Goal: Entertainment & Leisure: Consume media (video, audio)

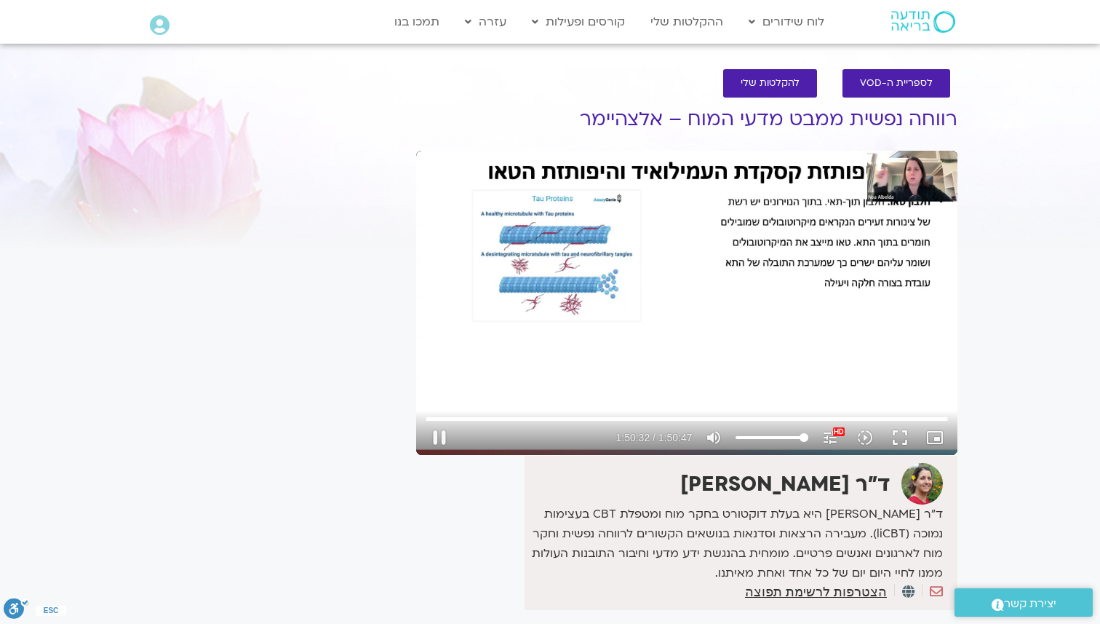
type input "6632.519113"
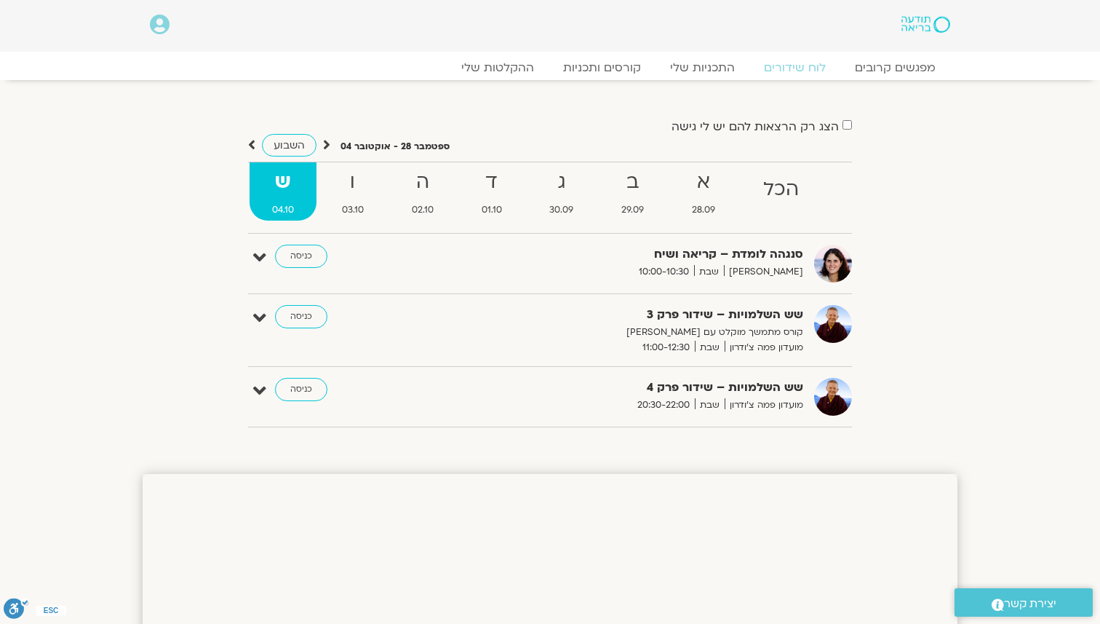
click at [449, 116] on div "הצג רק הרצאות להם יש לי גישה" at bounding box center [550, 126] width 604 height 20
click at [515, 65] on link "ההקלטות שלי" at bounding box center [498, 67] width 122 height 17
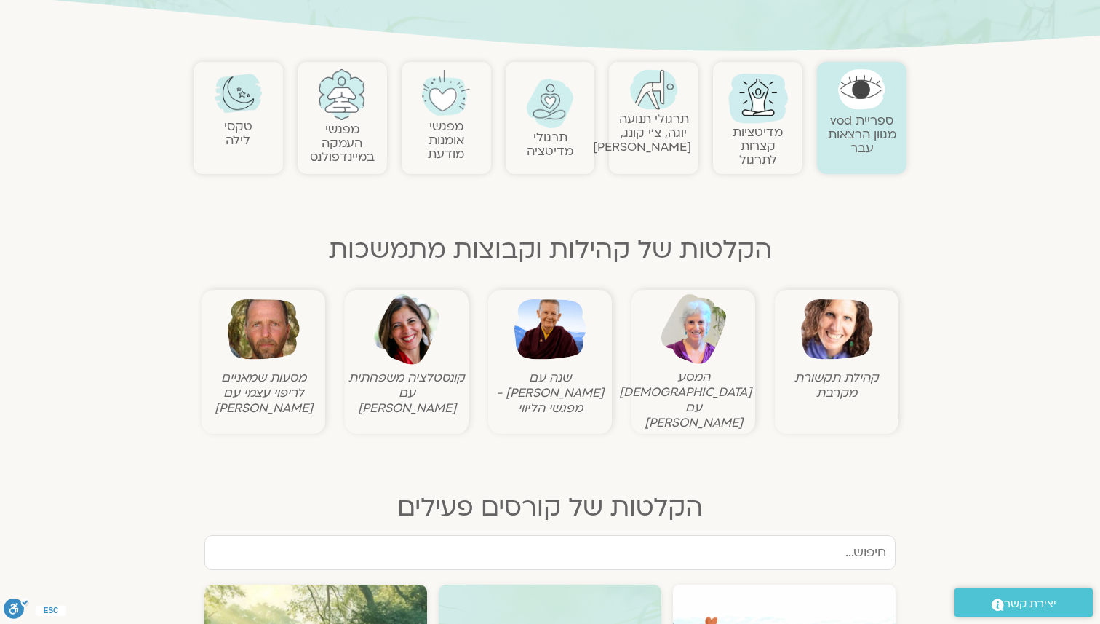
scroll to position [272, 0]
click at [830, 351] on img at bounding box center [837, 328] width 72 height 72
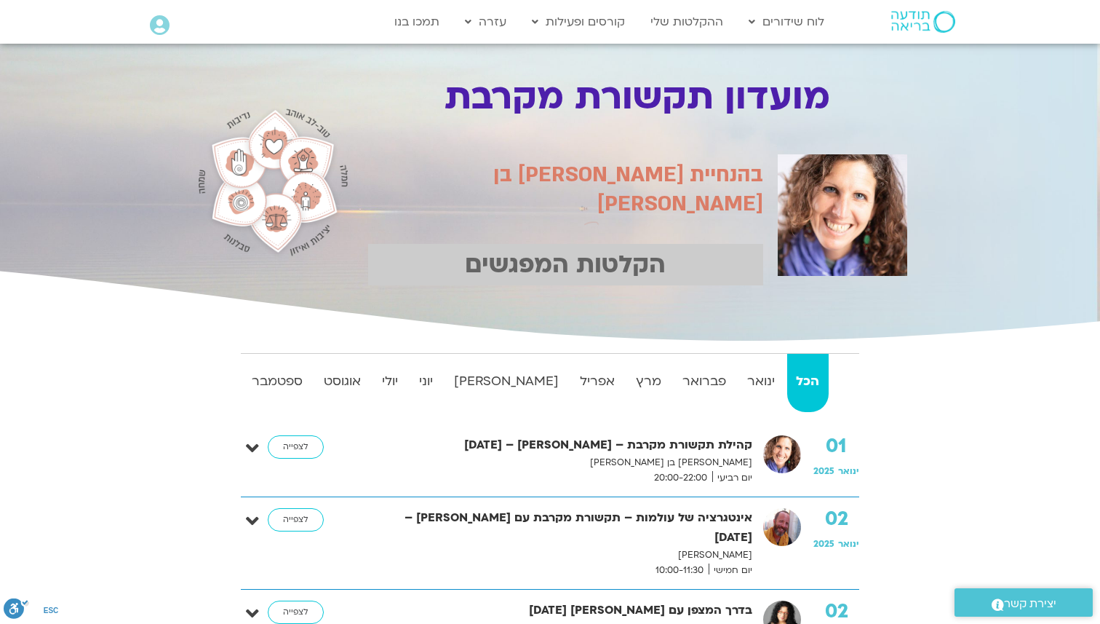
click at [805, 376] on strong "הכל" at bounding box center [807, 381] width 41 height 22
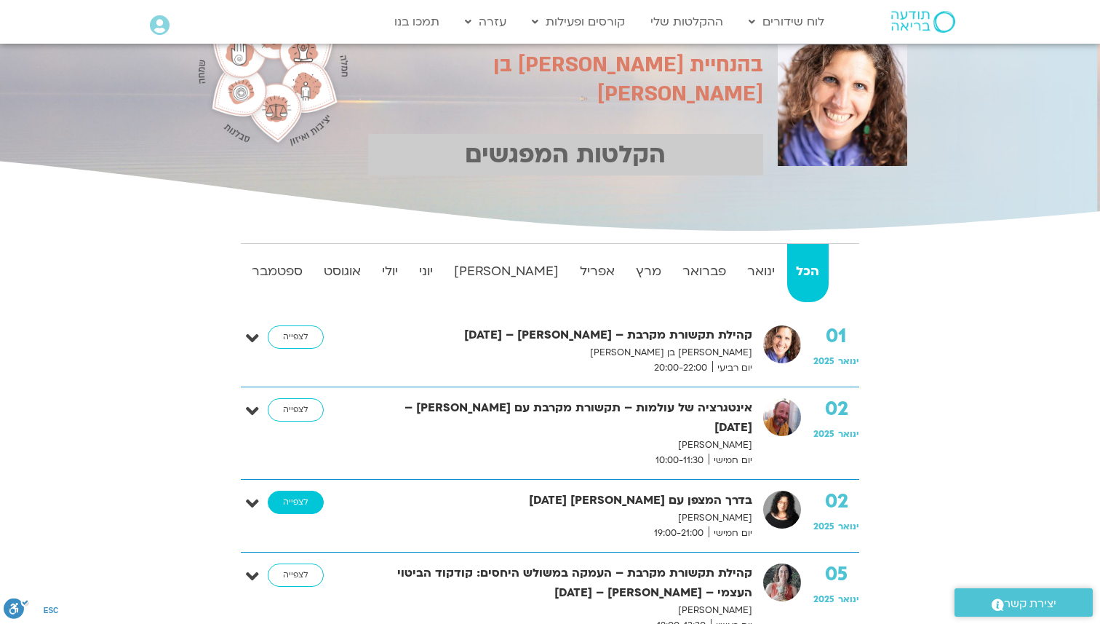
scroll to position [124, 0]
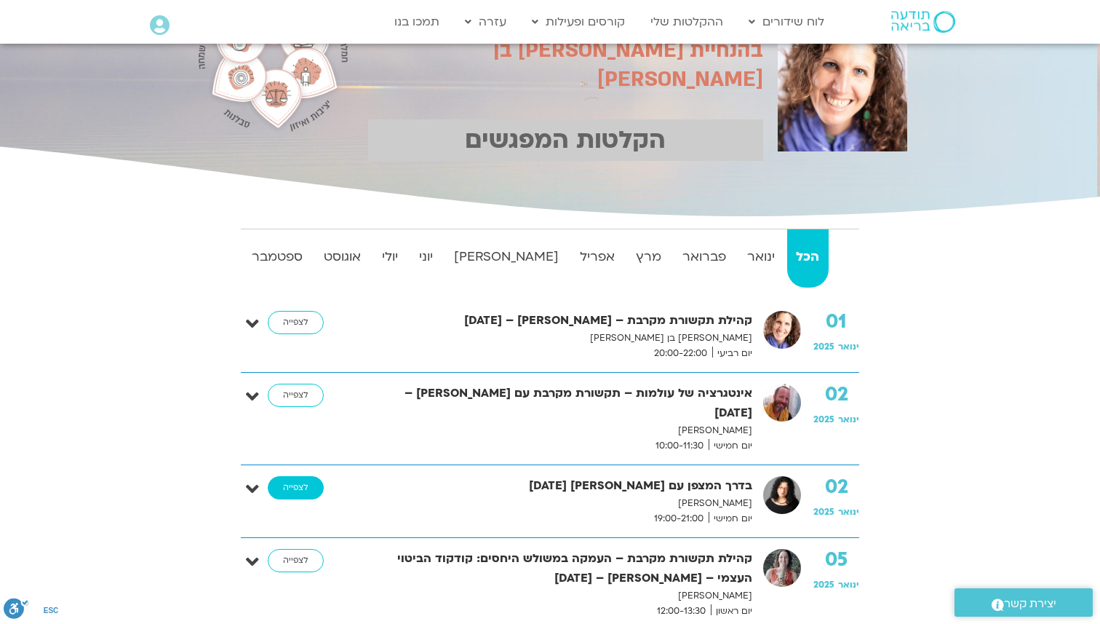
click at [311, 476] on link "לצפייה" at bounding box center [296, 487] width 56 height 23
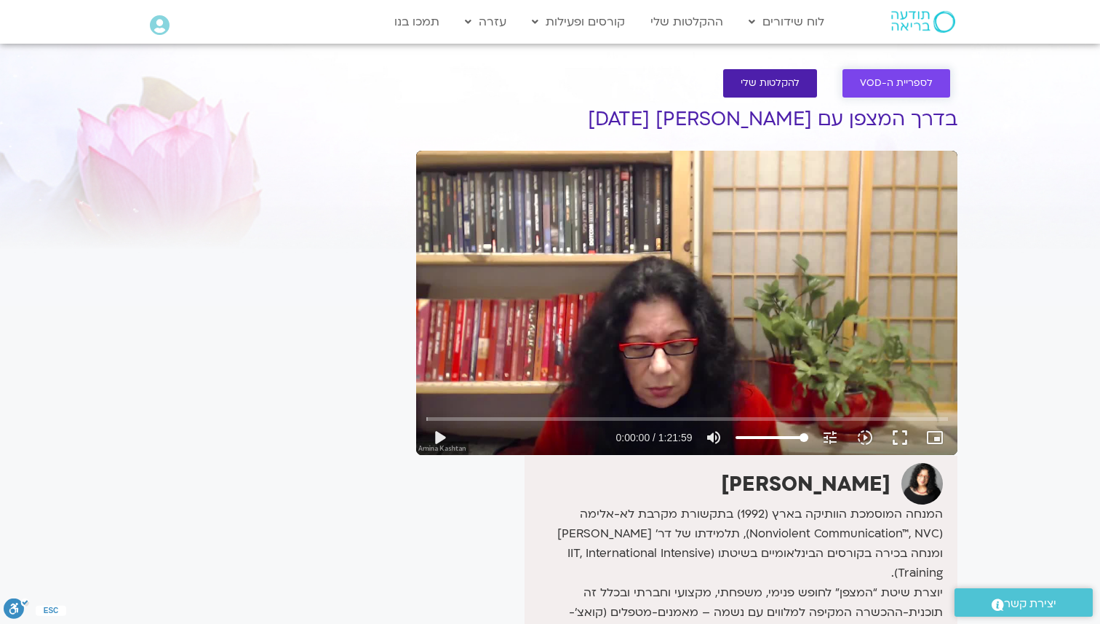
click at [894, 83] on span "לספריית ה-VOD" at bounding box center [896, 83] width 73 height 11
click at [875, 81] on span "לספריית ה-VOD" at bounding box center [896, 83] width 73 height 11
click at [939, 84] on link "לספריית ה-VOD" at bounding box center [897, 83] width 108 height 28
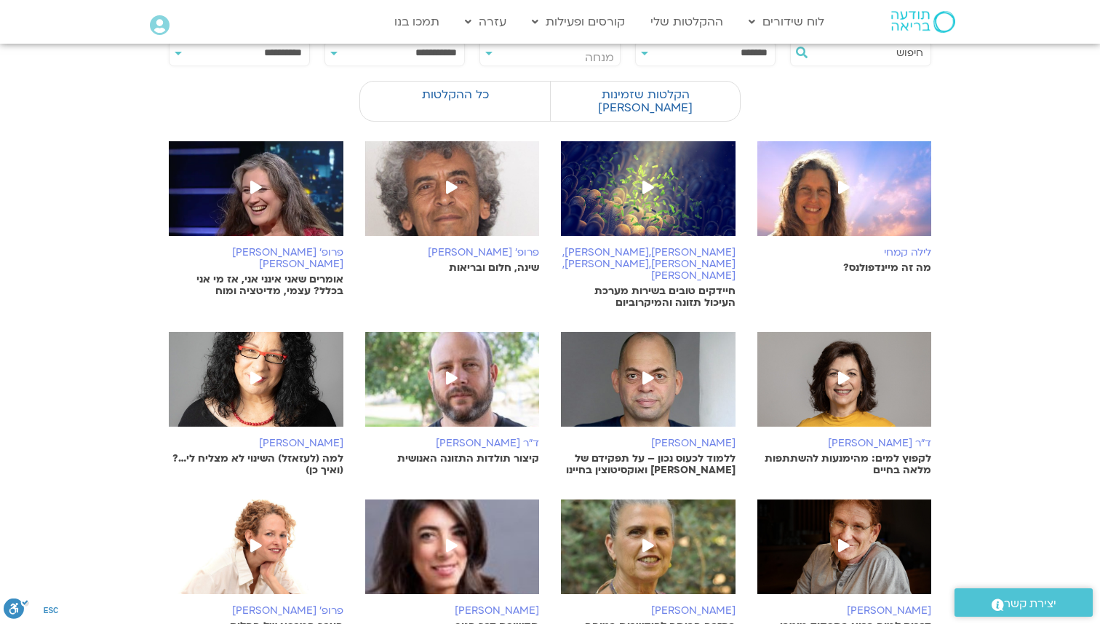
scroll to position [195, 0]
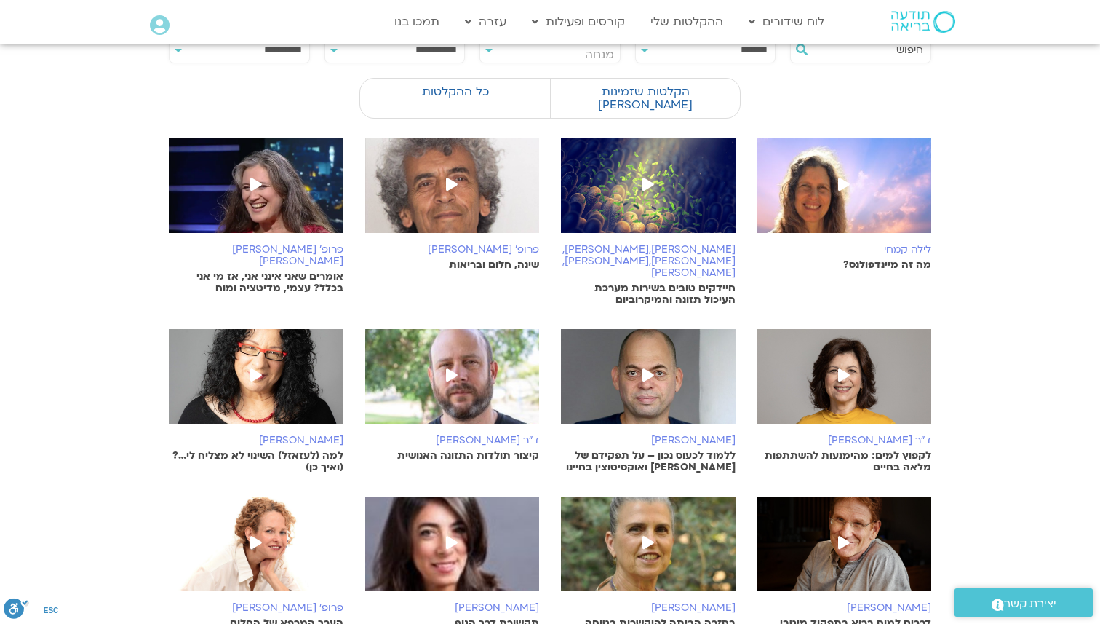
click at [295, 337] on img at bounding box center [256, 383] width 175 height 109
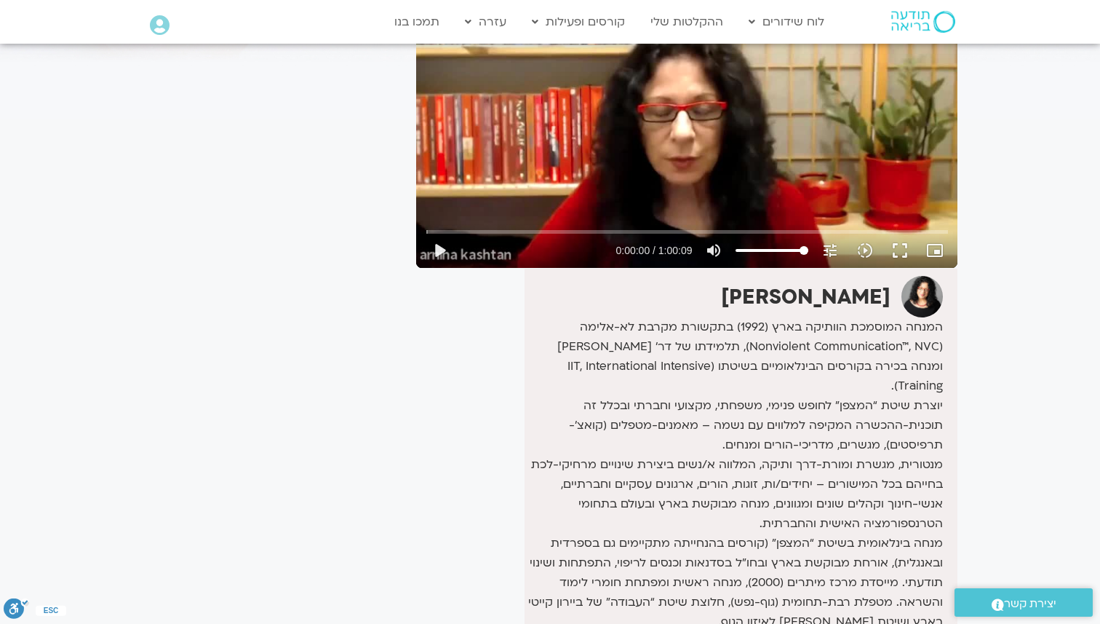
scroll to position [186, 0]
click at [589, 162] on div "Skip Ad 16:15 play_arrow 0:00:00 / 1:00:09 volume_up Mute tune Resolution Auto …" at bounding box center [686, 116] width 541 height 304
click at [547, 176] on div "Skip Ad 16:15 pause 0:00:00 / 1:00:09 volume_up Mute tune Resolution Auto 480p …" at bounding box center [686, 116] width 541 height 304
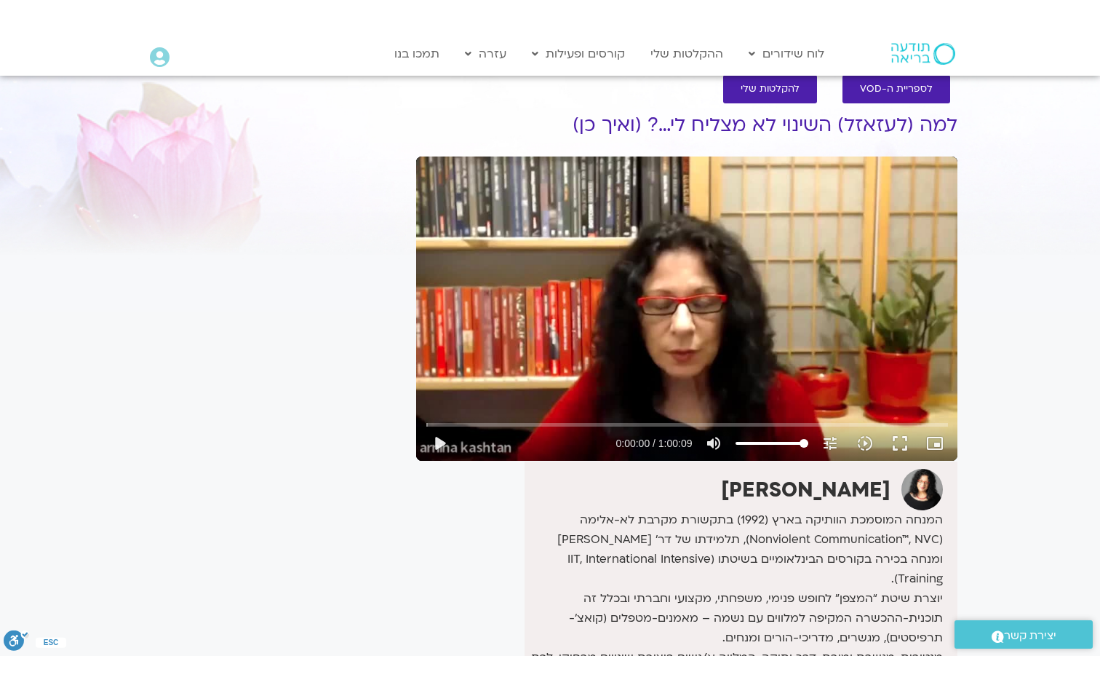
scroll to position [0, 0]
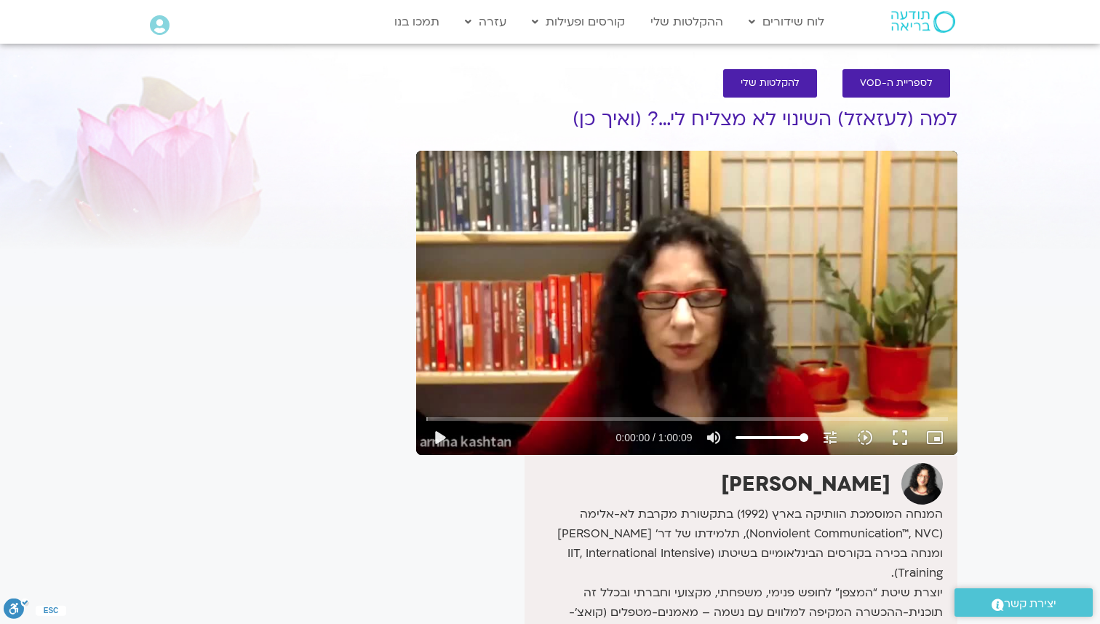
click at [547, 179] on div "Skip Ad 16:15 play_arrow 0:00:00 / 1:00:09 volume_up Mute tune Resolution Auto …" at bounding box center [686, 303] width 541 height 304
click at [899, 441] on button "fullscreen" at bounding box center [900, 437] width 35 height 35
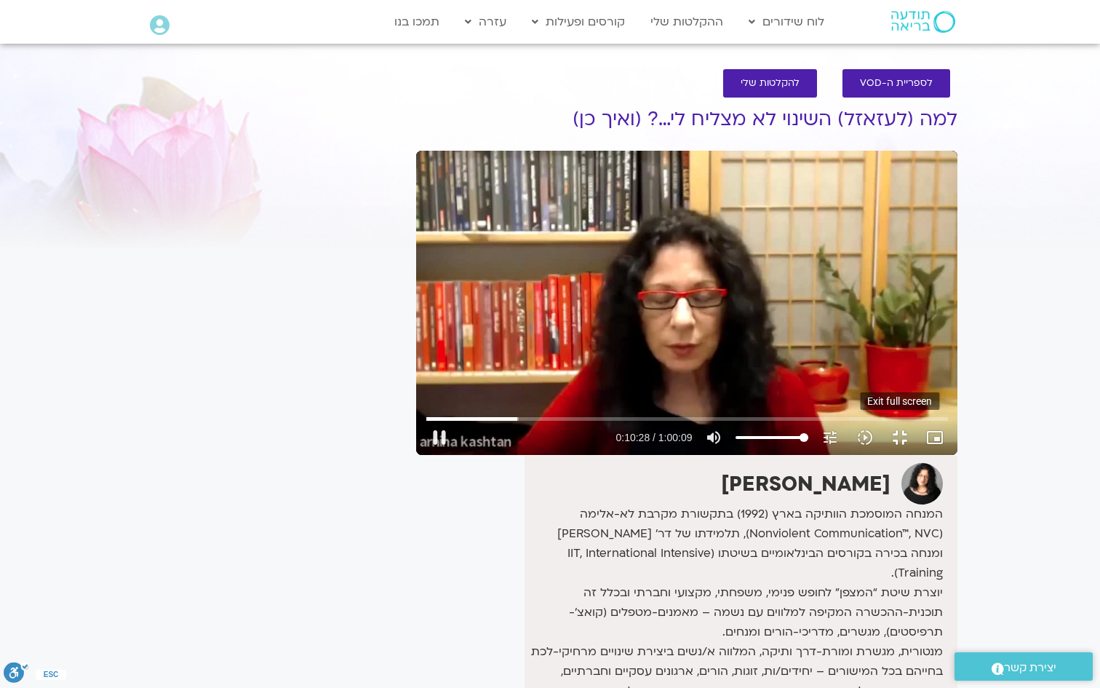
type input "629.029632"
